Goal: Find specific page/section: Find specific page/section

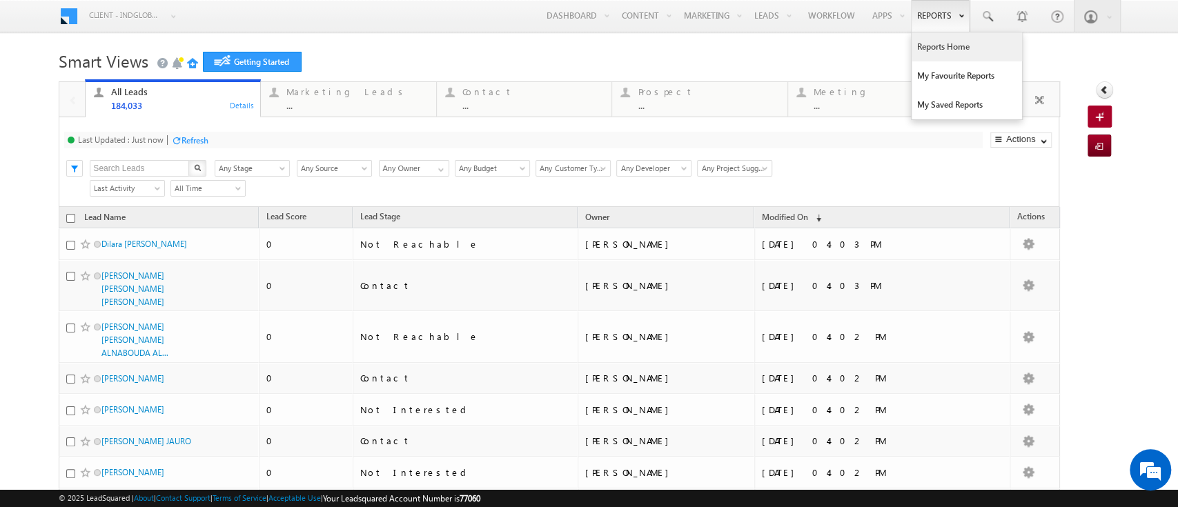
click at [927, 41] on link "Reports Home" at bounding box center [967, 46] width 110 height 29
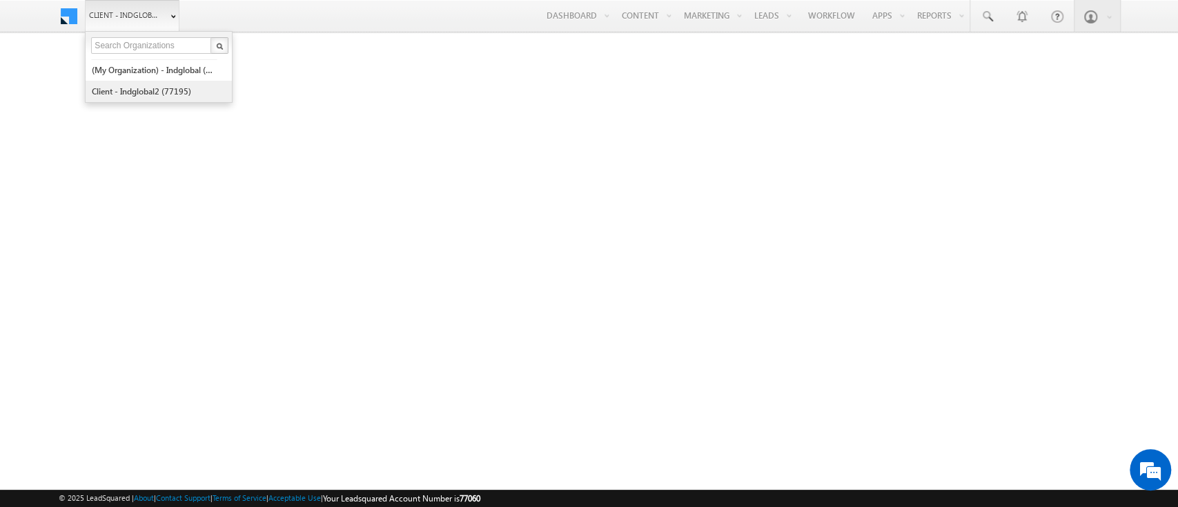
click at [128, 95] on link "Client - indglobal2 (77195)" at bounding box center [154, 91] width 126 height 21
